Goal: Task Accomplishment & Management: Use online tool/utility

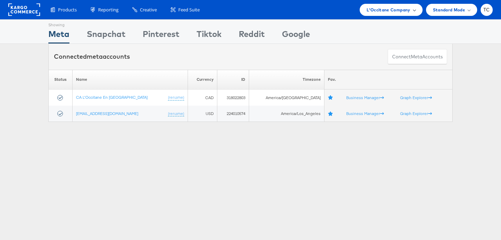
click at [412, 4] on div "L'Occitane Company" at bounding box center [391, 10] width 63 height 12
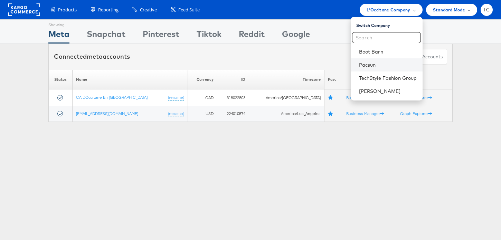
click at [388, 69] on li "Pacsun" at bounding box center [387, 64] width 72 height 13
click at [387, 67] on link "Pacsun" at bounding box center [388, 64] width 58 height 7
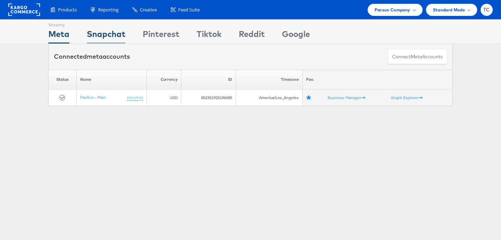
click at [120, 33] on div "Snapchat" at bounding box center [106, 36] width 39 height 16
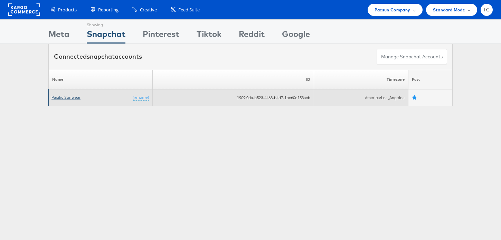
click at [76, 97] on link "Pacific Sunwear" at bounding box center [65, 97] width 29 height 5
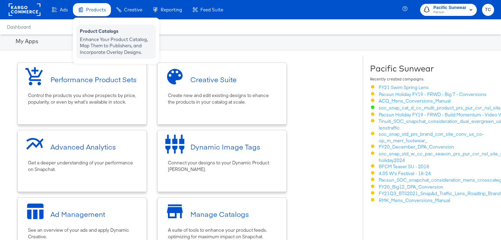
click at [101, 36] on div "Enhance Your Product Catalog, Map Them to Publishers, and Incorporate Overlay D…" at bounding box center [116, 45] width 73 height 19
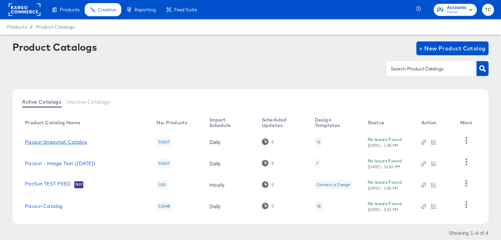
click at [69, 139] on link "Pacsun Snapchat Catalog" at bounding box center [56, 142] width 62 height 6
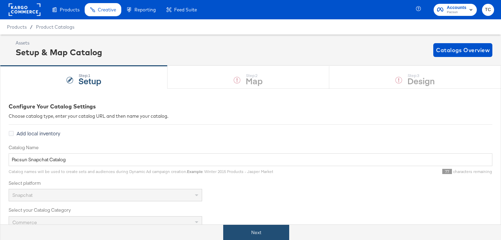
click at [278, 234] on button "Next" at bounding box center [256, 233] width 66 height 16
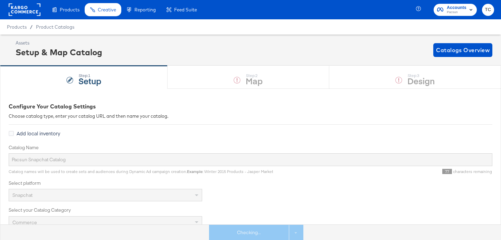
click at [267, 80] on div "Step: 1 Setup Step: 2 Map Step: 3 Design" at bounding box center [250, 77] width 501 height 23
click at [265, 81] on div "Step: 1 Setup Step: 2 Map Step: 3 Design" at bounding box center [250, 77] width 501 height 23
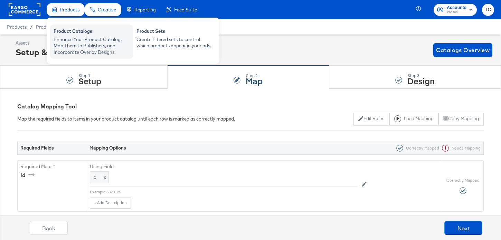
click at [78, 42] on div "Enhance Your Product Catalog, Map Them to Publishers, and Incorporate Overlay D…" at bounding box center [92, 45] width 76 height 19
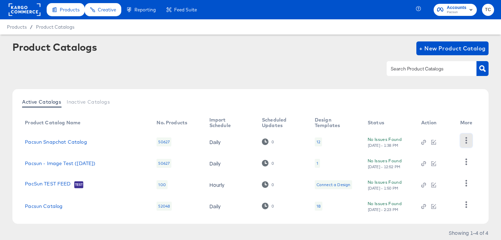
click at [468, 137] on icon "button" at bounding box center [466, 140] width 7 height 7
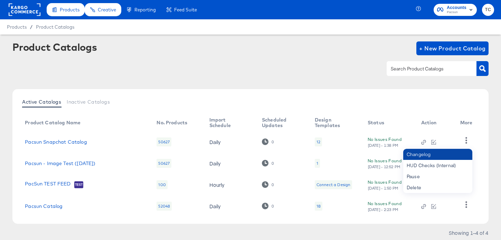
click at [450, 153] on div "Changelog" at bounding box center [437, 154] width 69 height 11
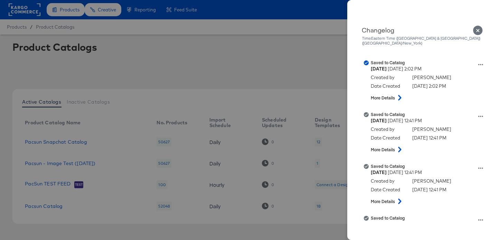
click at [479, 31] on icon "Close" at bounding box center [478, 31] width 10 height 10
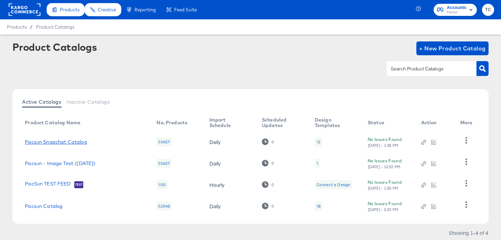
click at [72, 139] on link "Pacsun Snapchat Catalog" at bounding box center [56, 142] width 62 height 6
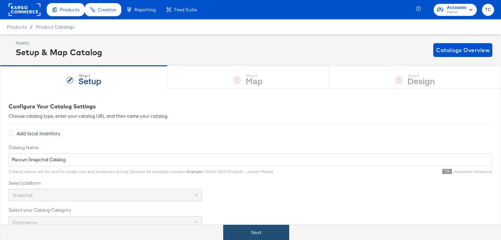
click at [264, 231] on button "Next" at bounding box center [256, 233] width 66 height 16
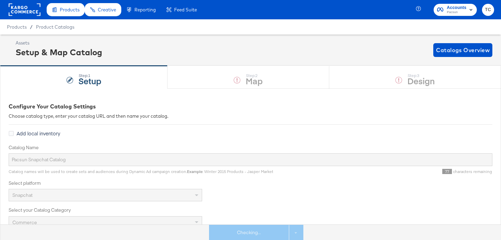
click at [394, 76] on div "Step: 1 Setup Step: 2 Map Step: 3 Design" at bounding box center [250, 77] width 501 height 23
click at [396, 88] on div "Step: 1 Setup Step: 2 Map Step: 3 Design" at bounding box center [250, 77] width 501 height 23
click at [292, 80] on div "Step: 1 Setup Step: 2 Map Step: 3 Design" at bounding box center [250, 77] width 501 height 23
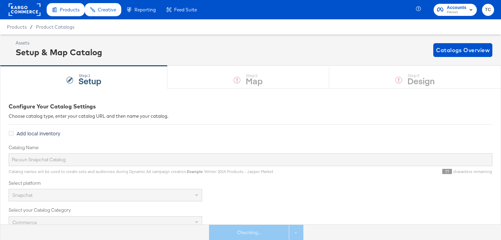
click at [253, 65] on div "Assets Setup & Map Catalog Catalogs Overview" at bounding box center [250, 50] width 501 height 31
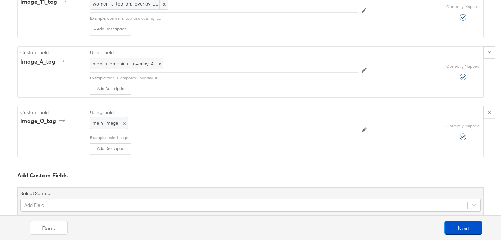
scroll to position [2289, 0]
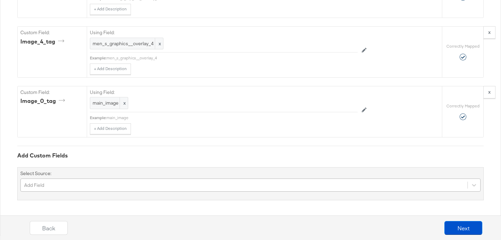
click at [65, 188] on div "Add Field" at bounding box center [250, 185] width 460 height 13
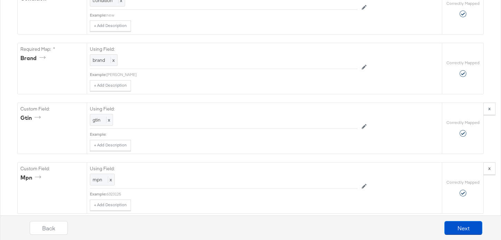
scroll to position [0, 0]
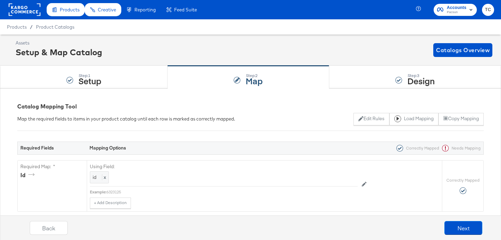
click at [459, 11] on span "Pacsun" at bounding box center [457, 13] width 20 height 6
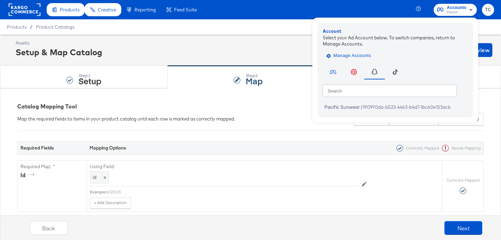
click at [363, 55] on span "Manage Accounts" at bounding box center [349, 56] width 43 height 8
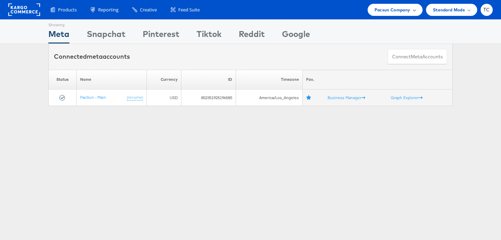
click at [398, 9] on span "Pacsun Company" at bounding box center [392, 9] width 36 height 7
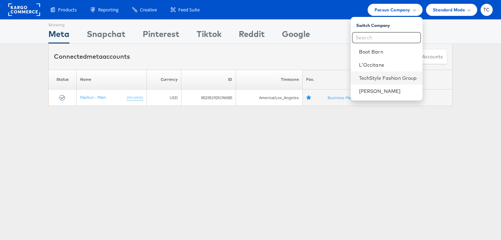
click at [384, 81] on li "TechStyle Fashion Group" at bounding box center [387, 77] width 72 height 13
click at [363, 78] on link "TechStyle Fashion Group" at bounding box center [388, 78] width 58 height 7
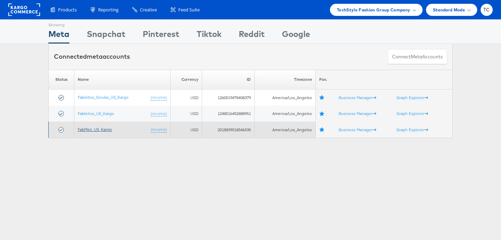
click at [99, 131] on link "FabMen_US_Kargo" at bounding box center [95, 129] width 34 height 5
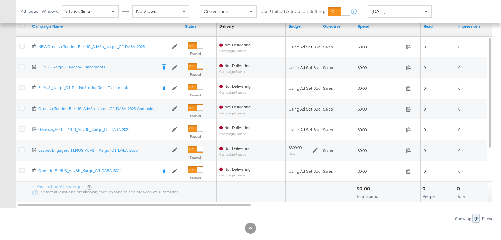
scroll to position [342, 0]
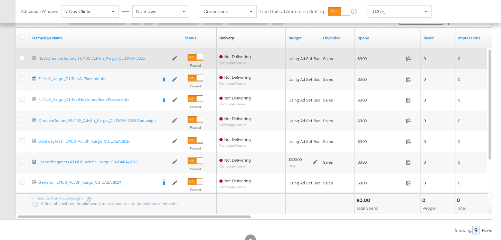
click at [27, 57] on div at bounding box center [23, 59] width 13 height 12
click at [22, 57] on icon at bounding box center [21, 57] width 5 height 5
click at [0, 0] on input "checkbox" at bounding box center [0, 0] width 0 height 0
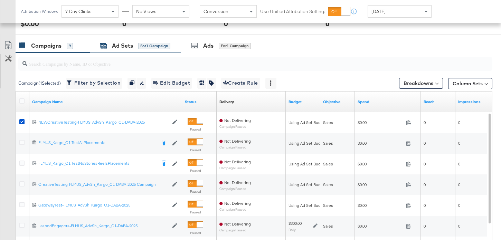
click at [127, 44] on div "Ad Sets" at bounding box center [122, 46] width 21 height 8
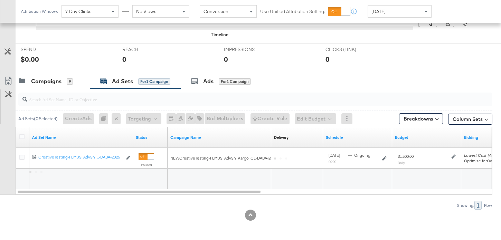
scroll to position [242, 0]
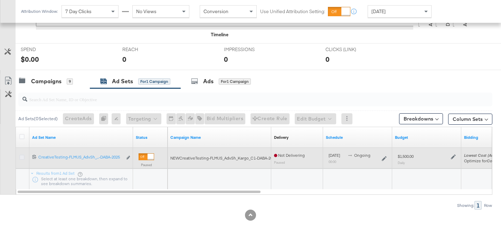
click at [22, 158] on icon at bounding box center [21, 157] width 5 height 5
click at [0, 0] on input "checkbox" at bounding box center [0, 0] width 0 height 0
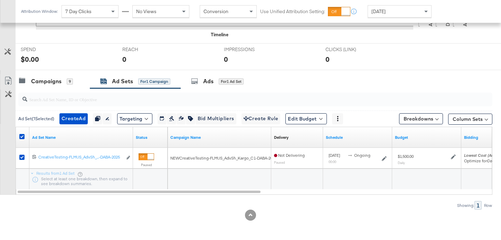
click at [203, 89] on div at bounding box center [254, 99] width 477 height 22
click at [203, 82] on div "Ads for 1 Ad Set" at bounding box center [217, 81] width 53 height 8
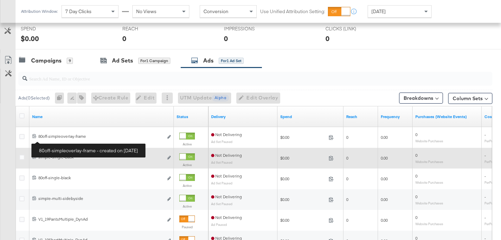
scroll to position [278, 0]
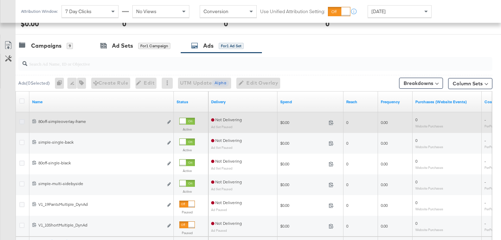
click at [22, 123] on icon at bounding box center [21, 121] width 5 height 5
click at [0, 0] on input "checkbox" at bounding box center [0, 0] width 0 height 0
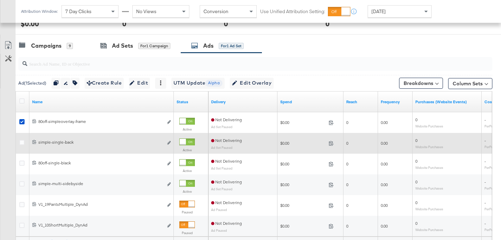
click at [23, 138] on div at bounding box center [23, 143] width 13 height 12
click at [22, 143] on icon at bounding box center [21, 142] width 5 height 5
click at [0, 0] on input "checkbox" at bounding box center [0, 0] width 0 height 0
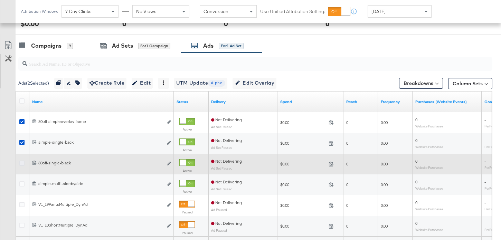
click at [21, 163] on icon at bounding box center [21, 163] width 5 height 5
click at [0, 0] on input "checkbox" at bounding box center [0, 0] width 0 height 0
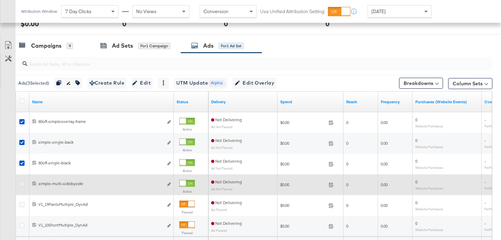
click at [21, 185] on icon at bounding box center [21, 183] width 5 height 5
click at [0, 0] on input "checkbox" at bounding box center [0, 0] width 0 height 0
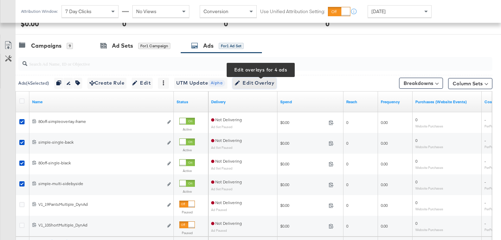
click at [274, 82] on span "Edit Overlay Edit overlays for 4 ads" at bounding box center [255, 83] width 40 height 9
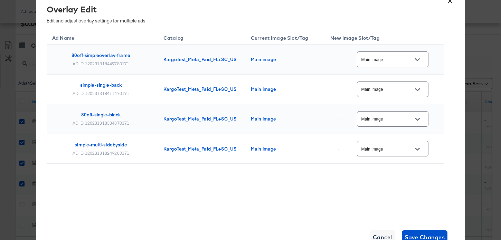
click at [420, 62] on button "Open" at bounding box center [417, 60] width 10 height 10
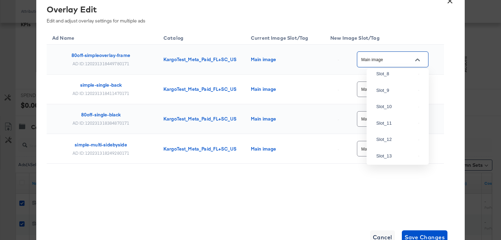
scroll to position [454, 0]
click at [402, 7] on div "Slot_3" at bounding box center [395, 3] width 39 height 7
type input "Slot_3"
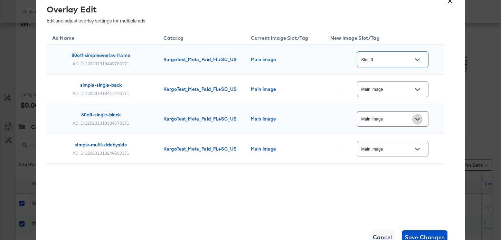
click at [420, 119] on icon "Open" at bounding box center [417, 119] width 5 height 5
click at [391, 105] on div "Slot_12" at bounding box center [397, 99] width 51 height 12
type input "Slot_12"
click at [358, 191] on div "Ad Name Catalog Current Image Slot/Tag New Image Slot/Tag 80off-simpleoverlay-f…" at bounding box center [245, 113] width 397 height 169
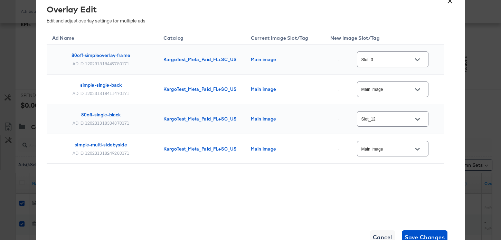
click at [419, 89] on icon "Open" at bounding box center [417, 89] width 5 height 3
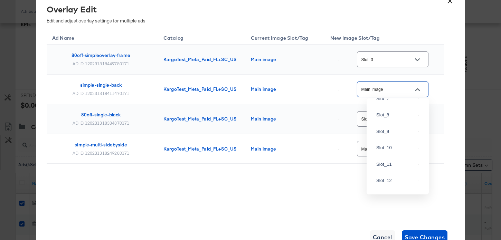
scroll to position [450, 0]
click at [394, 26] on div "Slot_2" at bounding box center [397, 20] width 51 height 12
type input "Slot_2"
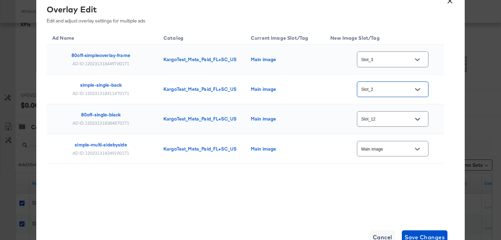
click at [425, 96] on div "Slot_2" at bounding box center [392, 90] width 71 height 16
click at [420, 90] on div at bounding box center [417, 89] width 15 height 10
click at [415, 90] on icon "Open" at bounding box center [417, 89] width 5 height 3
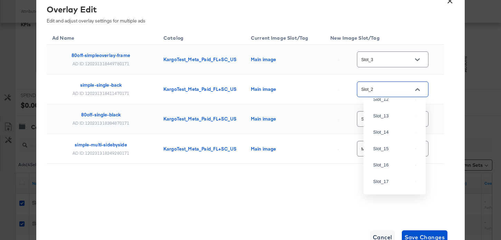
scroll to position [543, 0]
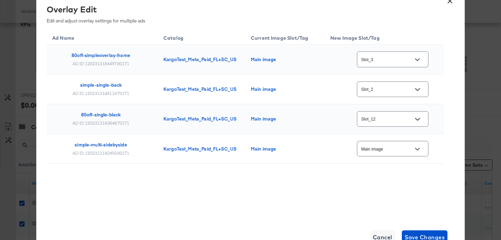
click at [336, 192] on div "Ad Name Catalog Current Image Slot/Tag New Image Slot/Tag 80off-simpleoverlay-f…" at bounding box center [245, 113] width 397 height 169
click at [422, 144] on div at bounding box center [417, 149] width 15 height 10
drag, startPoint x: 422, startPoint y: 148, endPoint x: 418, endPoint y: 148, distance: 3.8
click at [422, 148] on button "Open" at bounding box center [417, 149] width 10 height 10
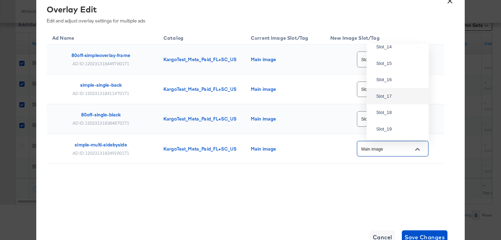
scroll to position [709, 0]
click at [394, 116] on div "Slot_18" at bounding box center [397, 112] width 51 height 12
type input "Slot_18"
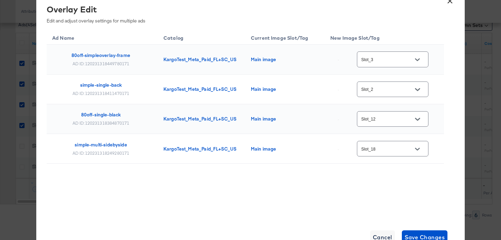
click at [373, 190] on div "Ad Name Catalog Current Image Slot/Tag New Image Slot/Tag 80off-simpleoverlay-f…" at bounding box center [245, 113] width 397 height 169
click at [432, 235] on span "Save Changes" at bounding box center [424, 237] width 40 height 10
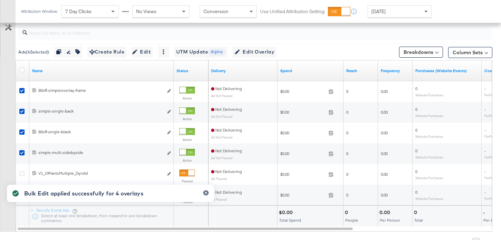
scroll to position [0, 0]
